Goal: Check status: Check status

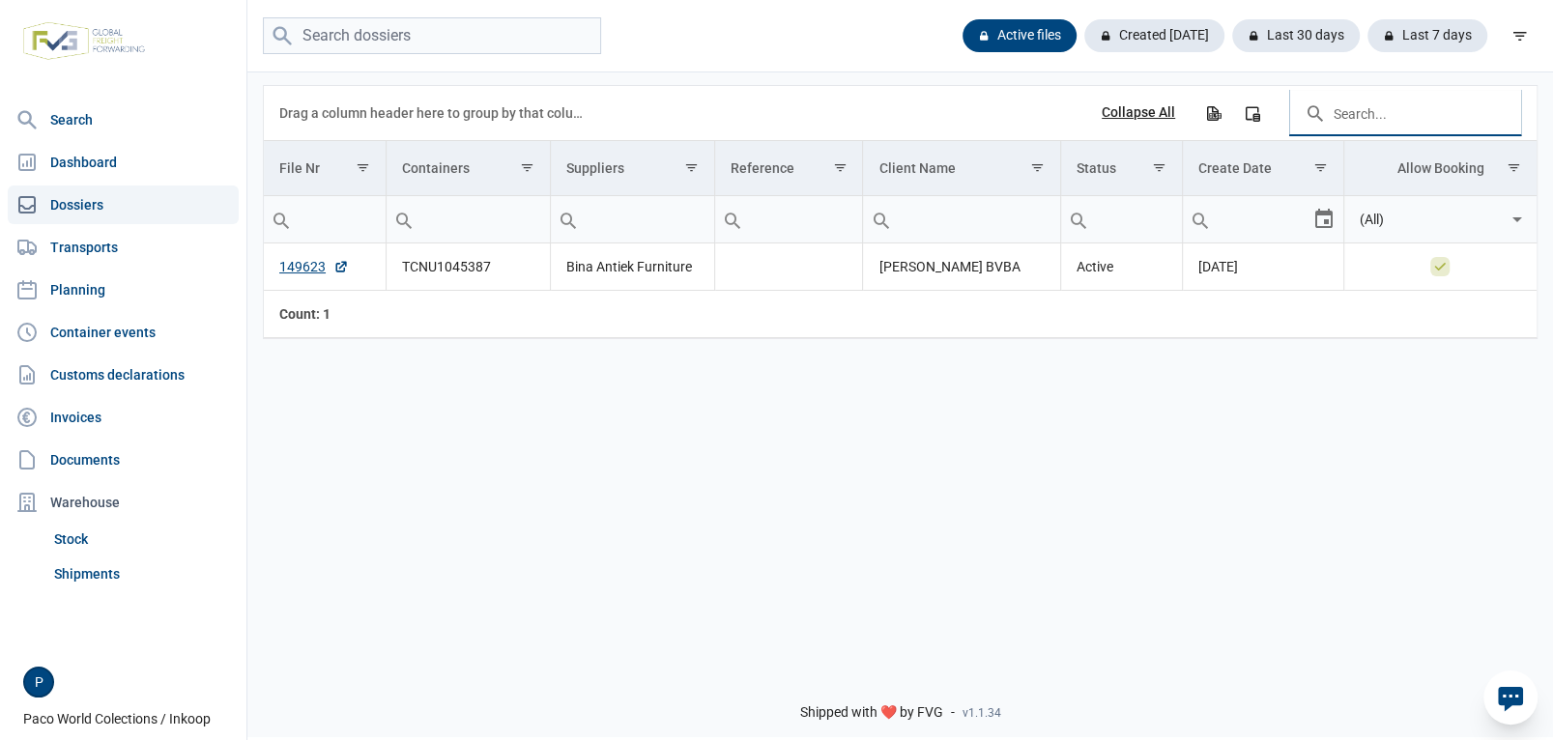
click at [1334, 113] on input "Search in the data grid" at bounding box center [1405, 113] width 232 height 46
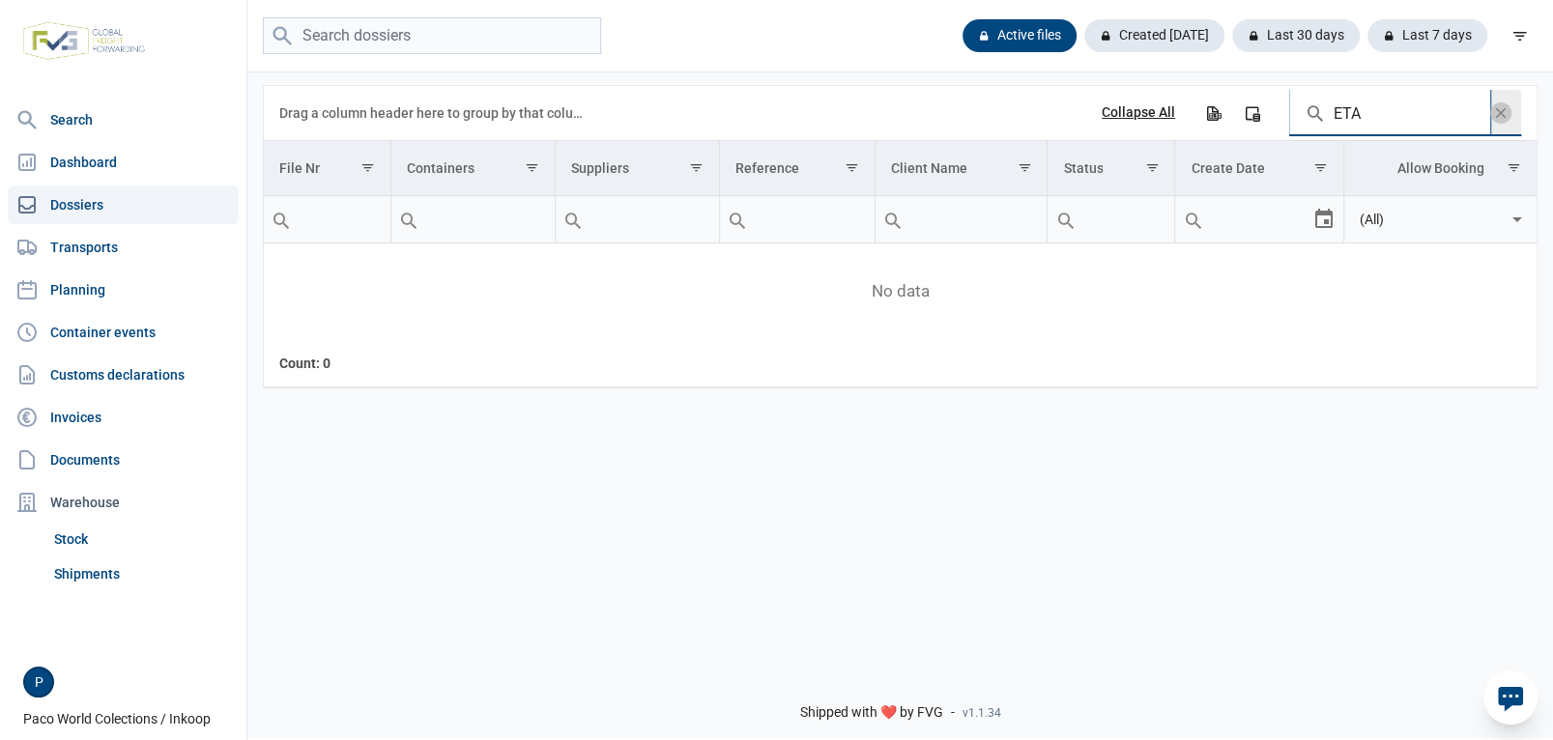
type input "ETA"
click at [1508, 113] on span "Data grid toolbar" at bounding box center [1500, 112] width 21 height 21
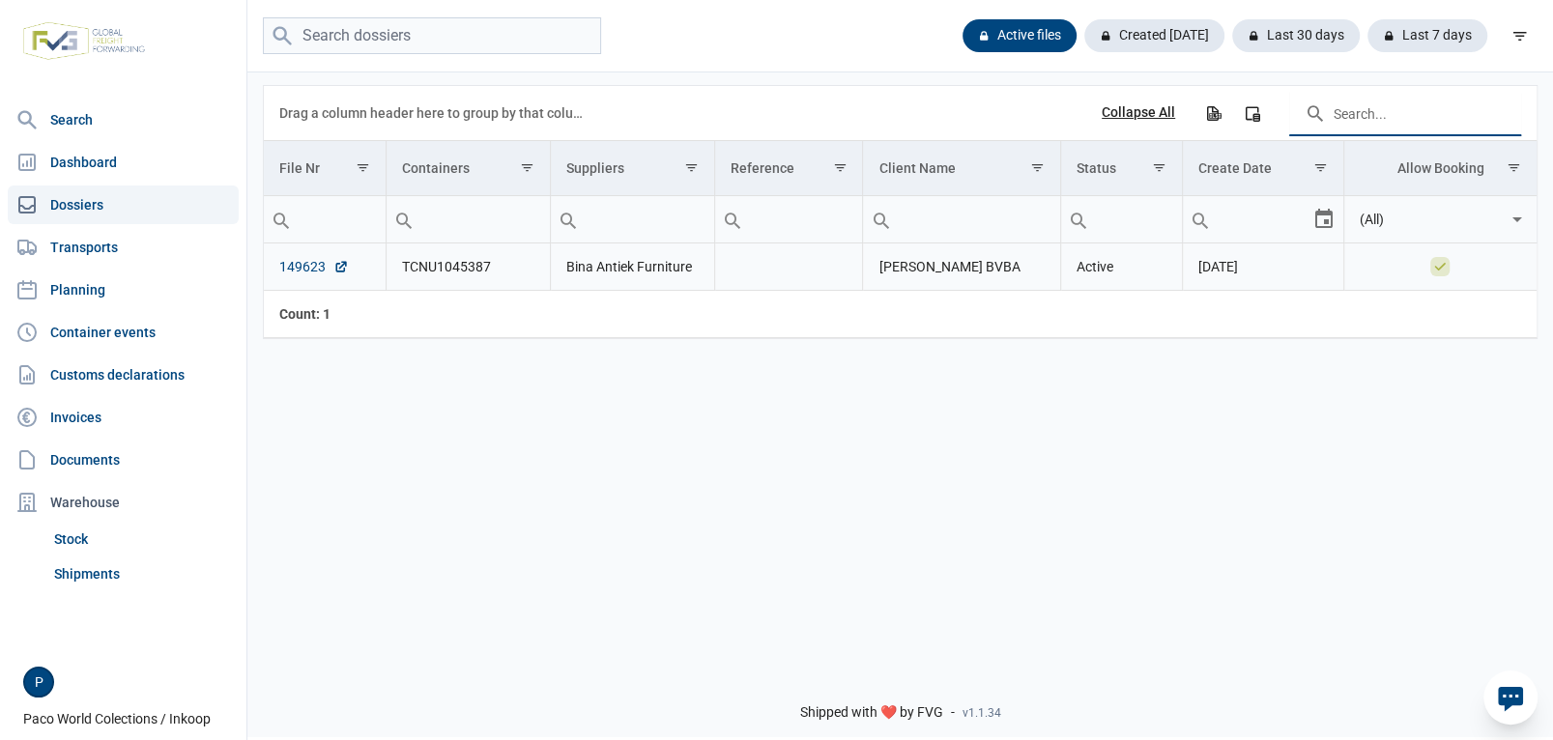
click at [303, 265] on link "149623" at bounding box center [314, 266] width 70 height 19
